Goal: Task Accomplishment & Management: Manage account settings

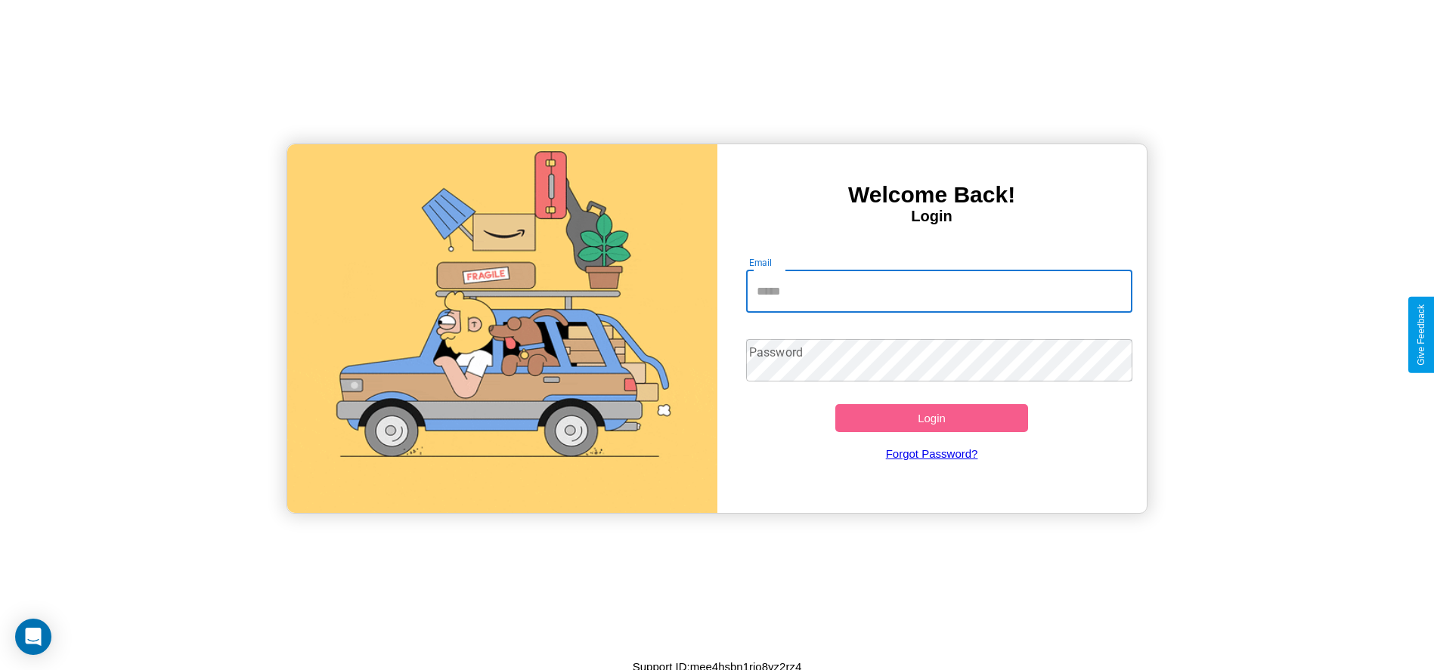
click at [939, 291] on input "Email" at bounding box center [939, 292] width 386 height 42
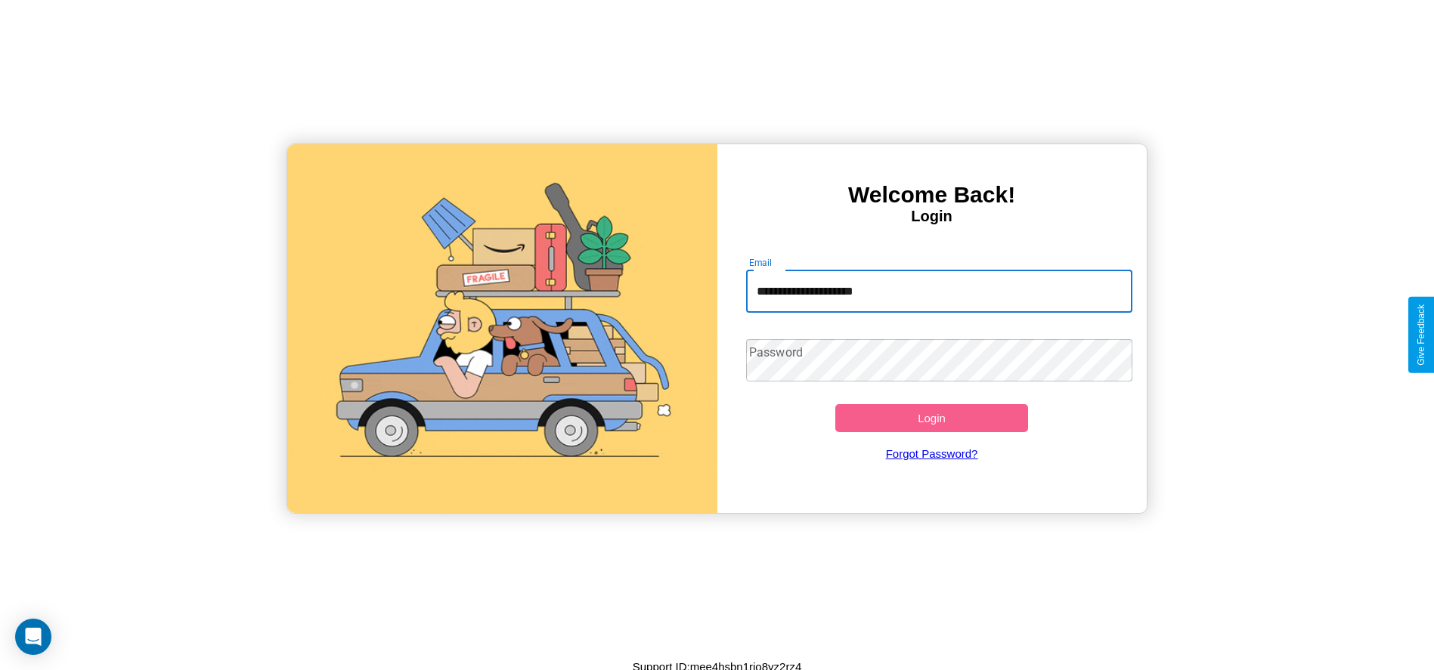
type input "**********"
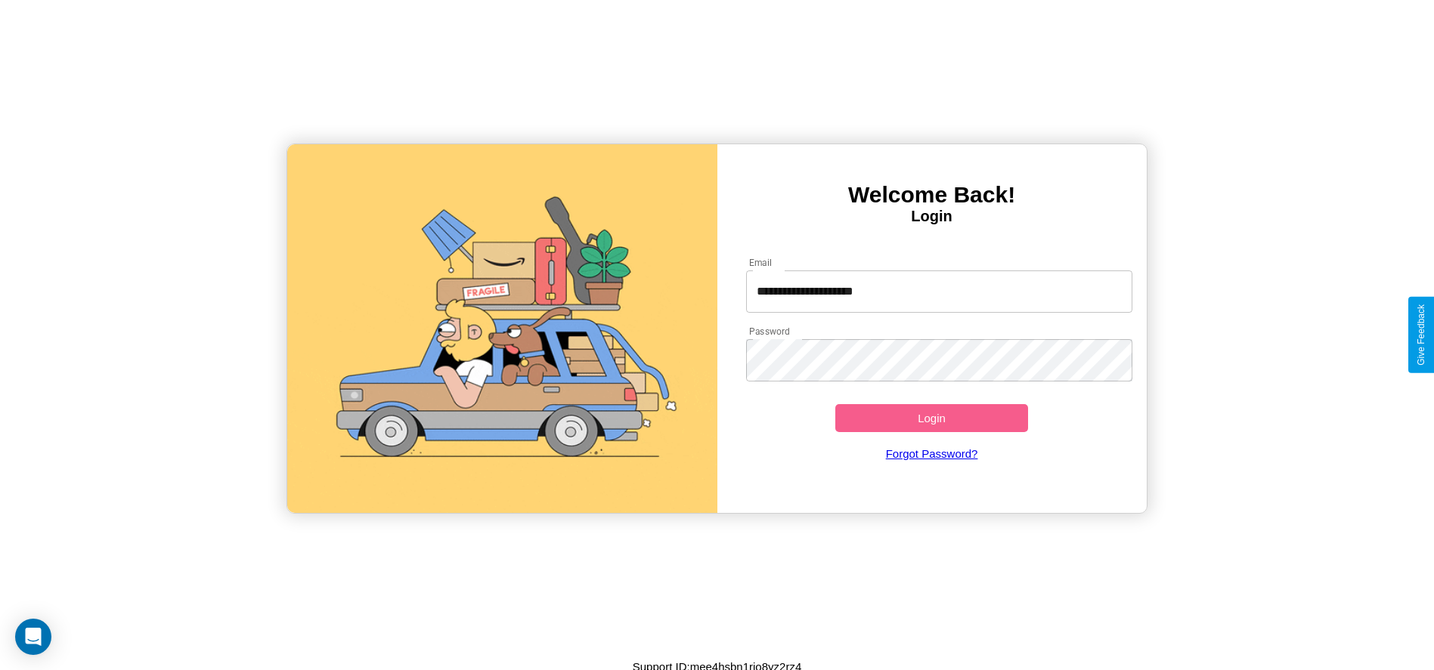
click at [931, 418] on button "Login" at bounding box center [931, 418] width 193 height 28
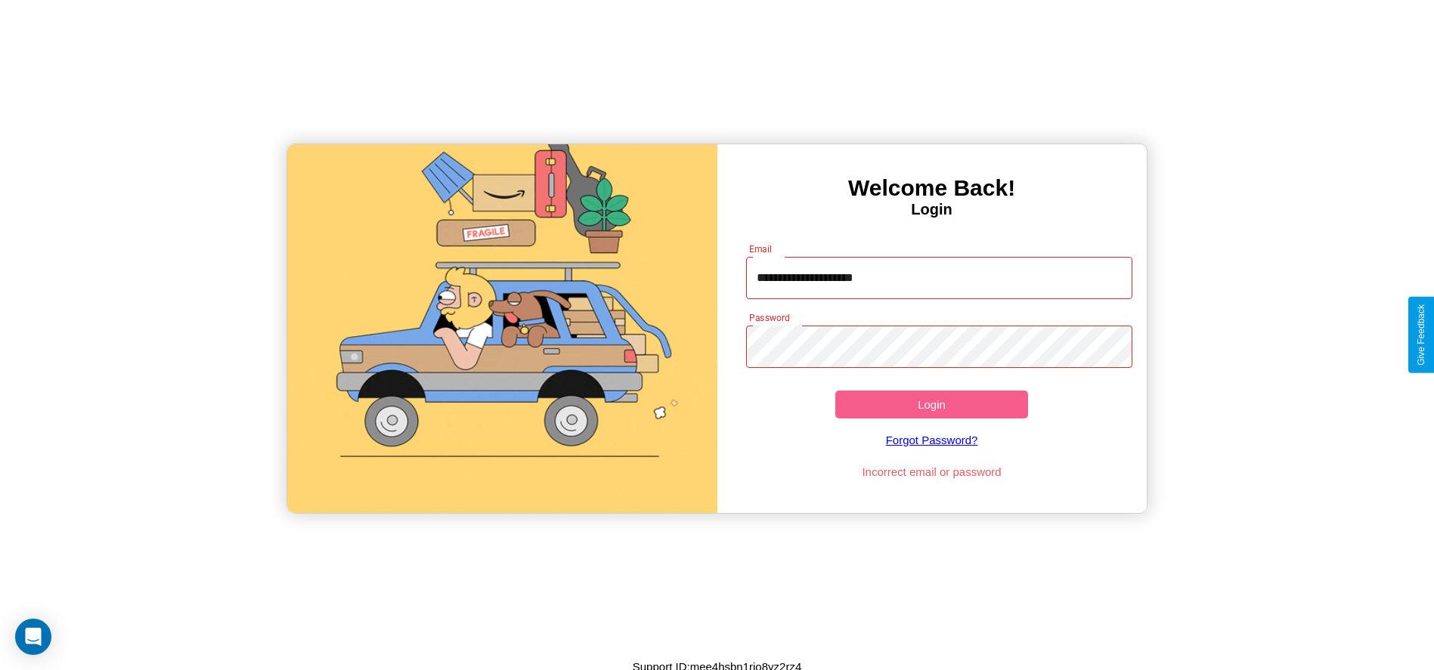
click at [931, 404] on button "Login" at bounding box center [931, 405] width 193 height 28
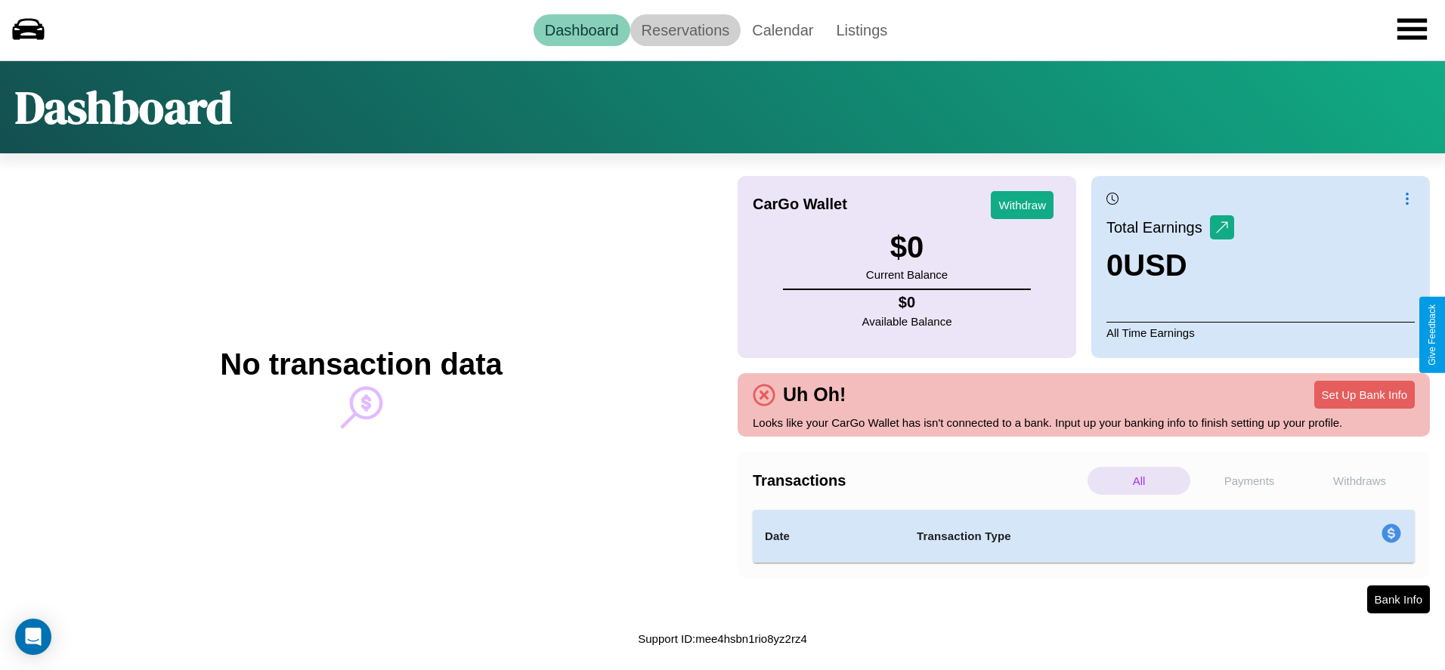
click at [685, 29] on link "Reservations" at bounding box center [685, 30] width 111 height 32
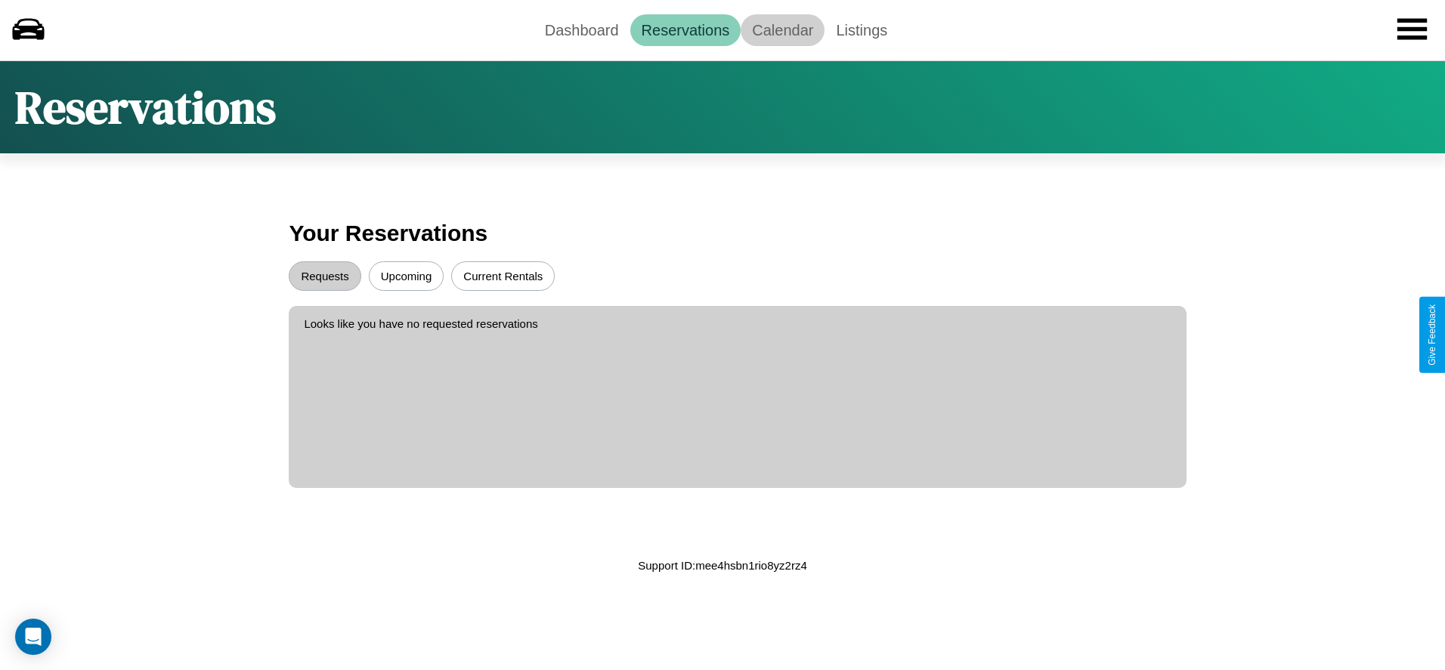
click at [782, 29] on link "Calendar" at bounding box center [783, 30] width 84 height 32
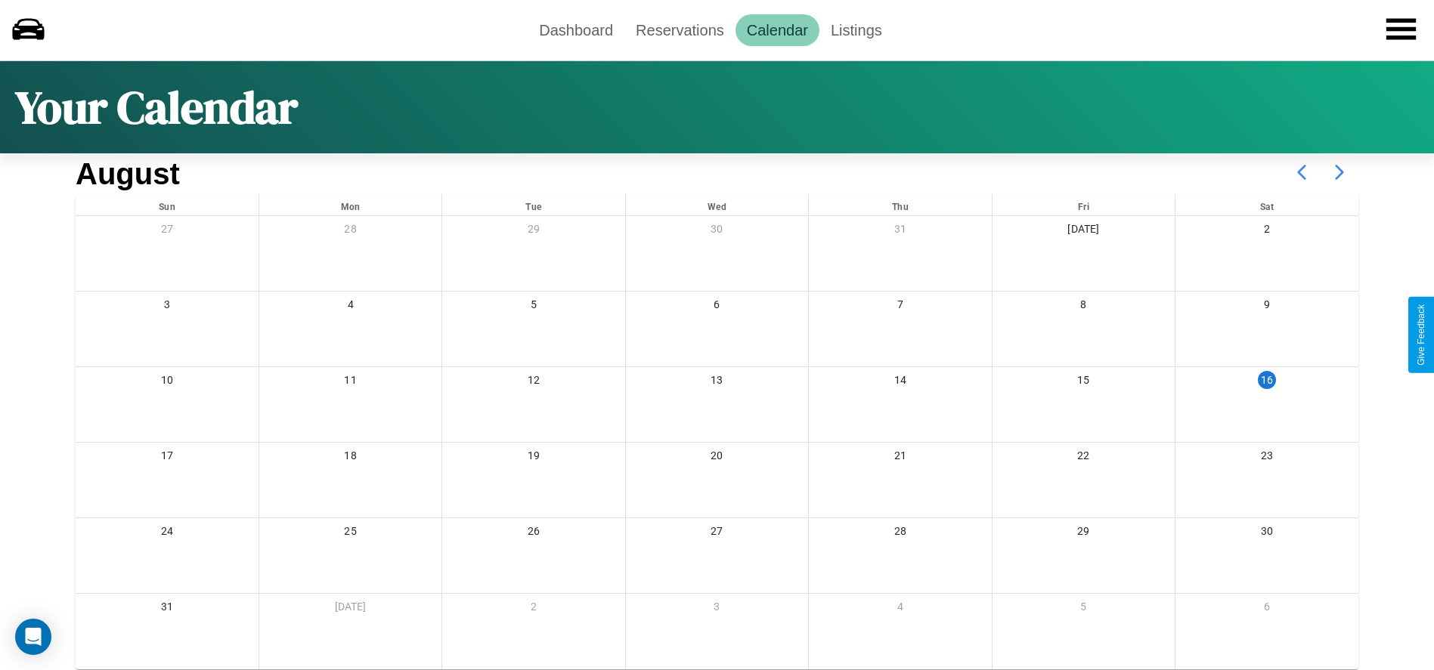
click at [1339, 172] on icon at bounding box center [1339, 172] width 38 height 38
